Goal: Task Accomplishment & Management: Manage account settings

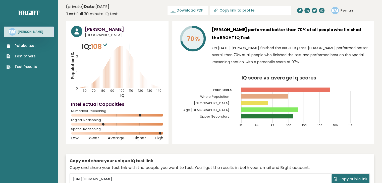
click at [202, 12] on span "Download PDF" at bounding box center [189, 10] width 26 height 5
click at [335, 11] on text "RM" at bounding box center [334, 10] width 7 height 6
click at [345, 11] on button "Reynan" at bounding box center [348, 10] width 17 height 5
click at [345, 10] on button "Reynan" at bounding box center [348, 10] width 17 height 5
click at [355, 9] on button "Reynan" at bounding box center [348, 10] width 17 height 5
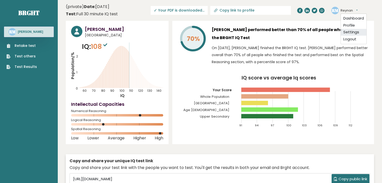
click at [348, 31] on link "Settings" at bounding box center [353, 32] width 26 height 7
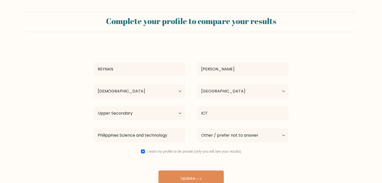
select select "18_24"
select select "PH"
select select "upper_secondary"
select select "other"
click at [143, 151] on input "checkbox" at bounding box center [143, 152] width 4 height 4
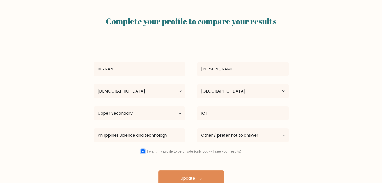
checkbox input "false"
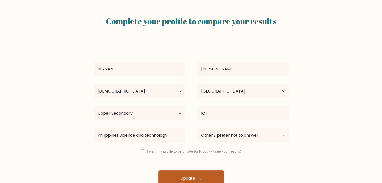
click at [186, 173] on button "Update" at bounding box center [190, 179] width 65 height 16
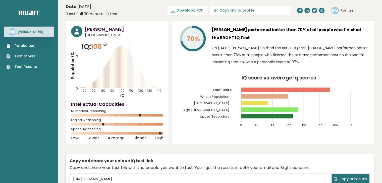
click at [202, 13] on span "Download PDF" at bounding box center [189, 10] width 26 height 5
